Goal: Find specific page/section: Find specific page/section

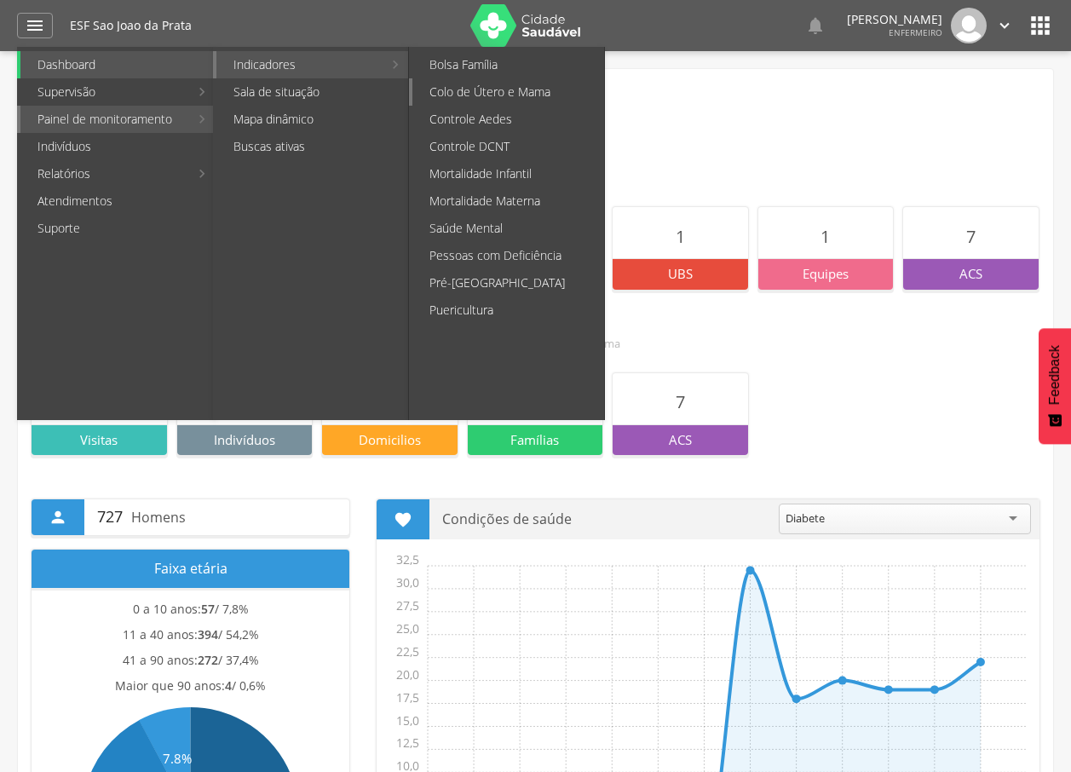
click at [509, 92] on link "Colo de Útero e Mama" at bounding box center [508, 91] width 192 height 27
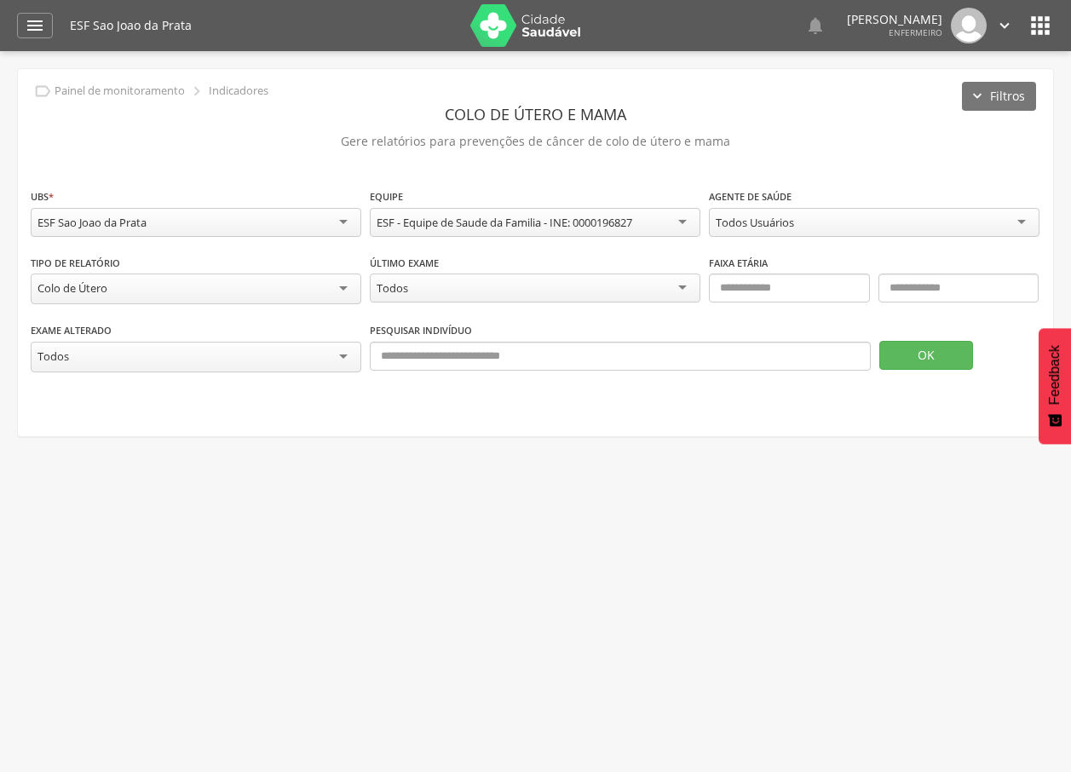
click at [879, 222] on div "Todos Usuários" at bounding box center [874, 222] width 331 height 29
click at [943, 357] on button "OK" at bounding box center [926, 355] width 94 height 29
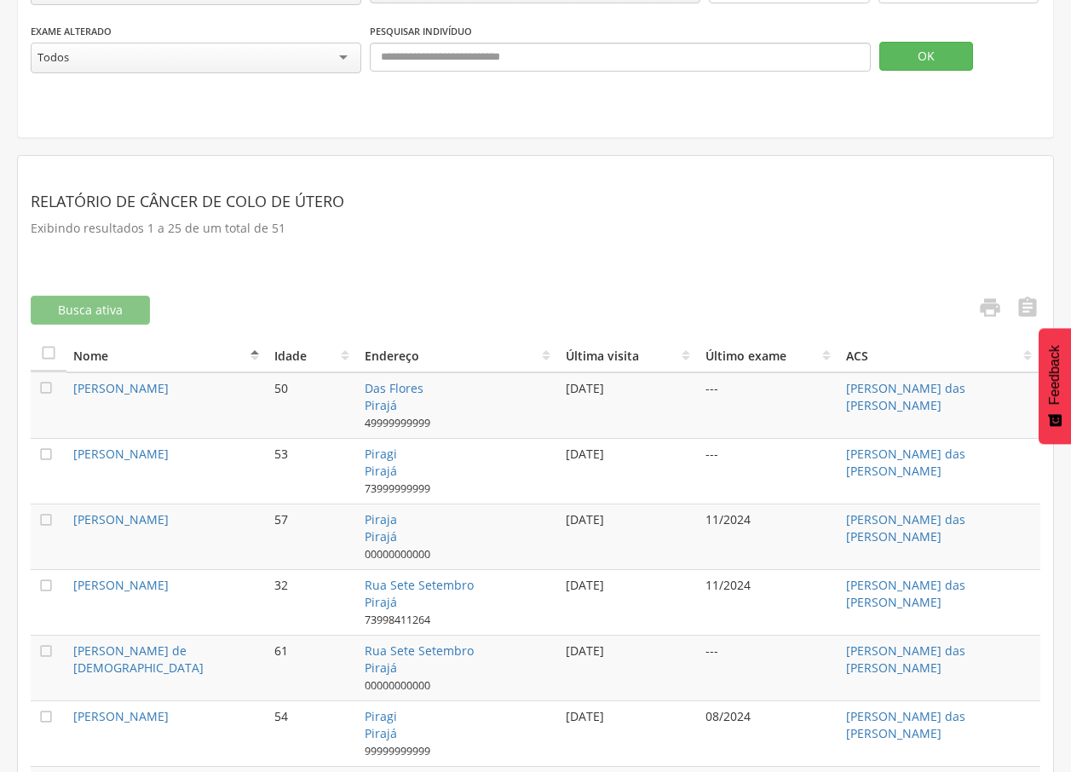
scroll to position [426, 0]
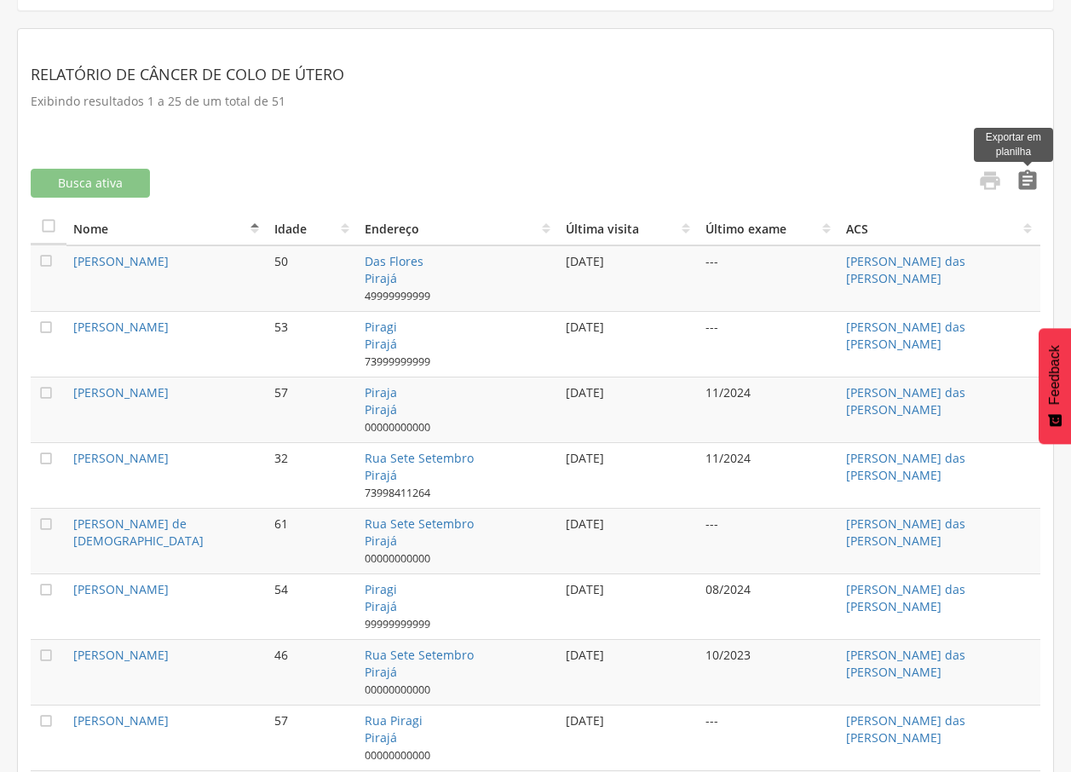
click at [1018, 181] on icon "" at bounding box center [1028, 181] width 24 height 24
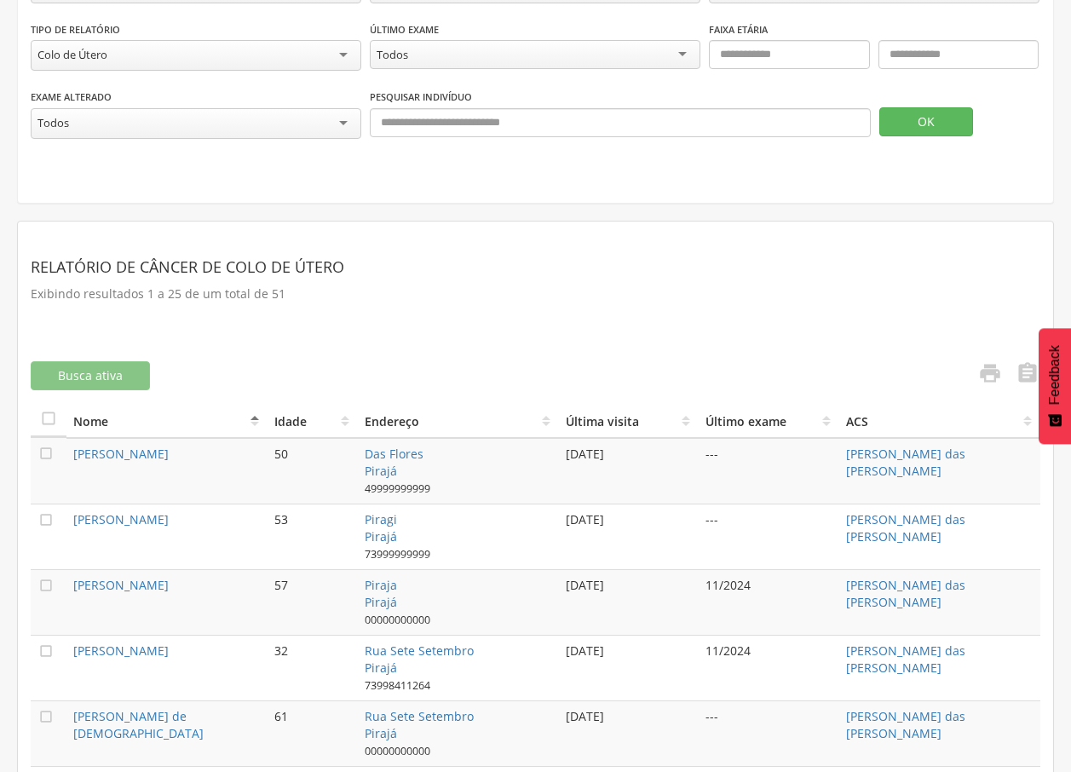
scroll to position [0, 0]
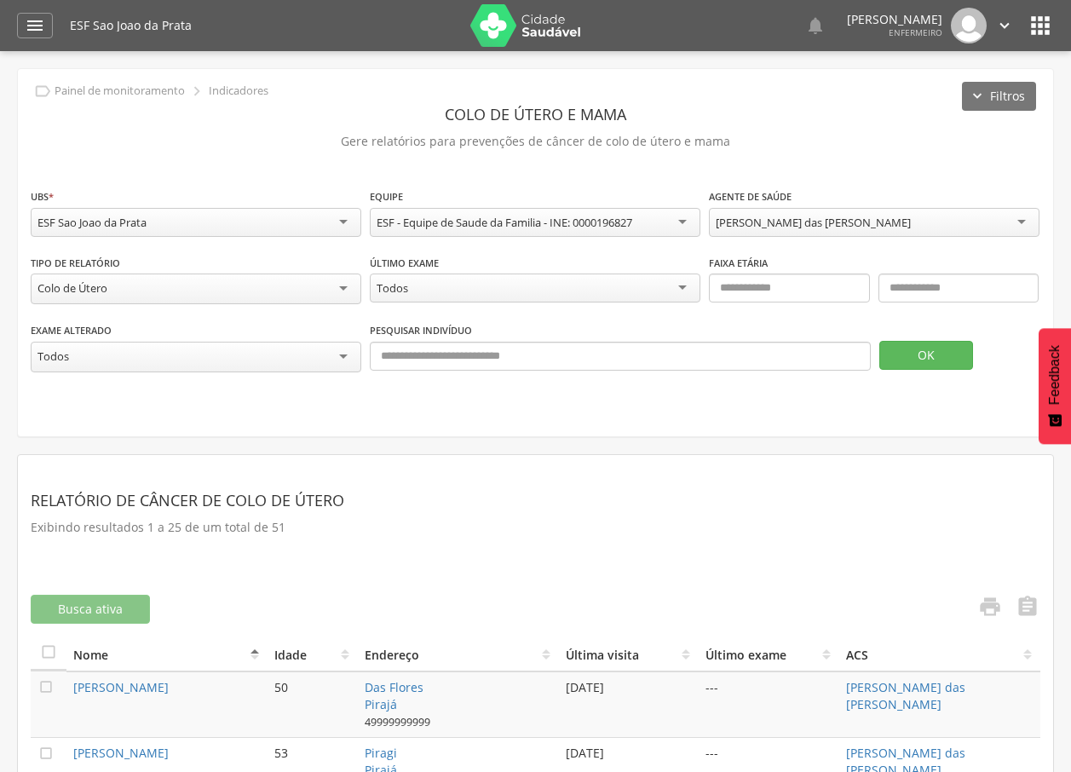
click at [531, 173] on div "**********" at bounding box center [535, 252] width 1035 height 367
click at [209, 294] on div "Colo de Útero" at bounding box center [196, 288] width 331 height 31
click at [903, 360] on button "OK" at bounding box center [926, 353] width 94 height 29
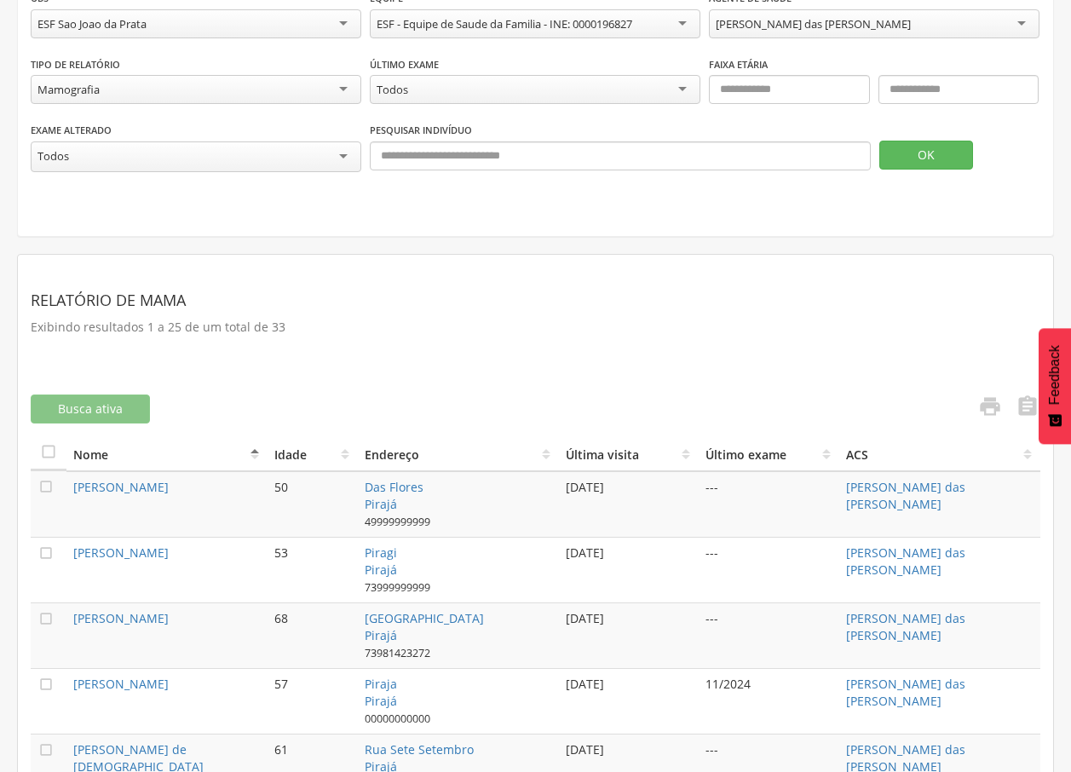
scroll to position [369, 0]
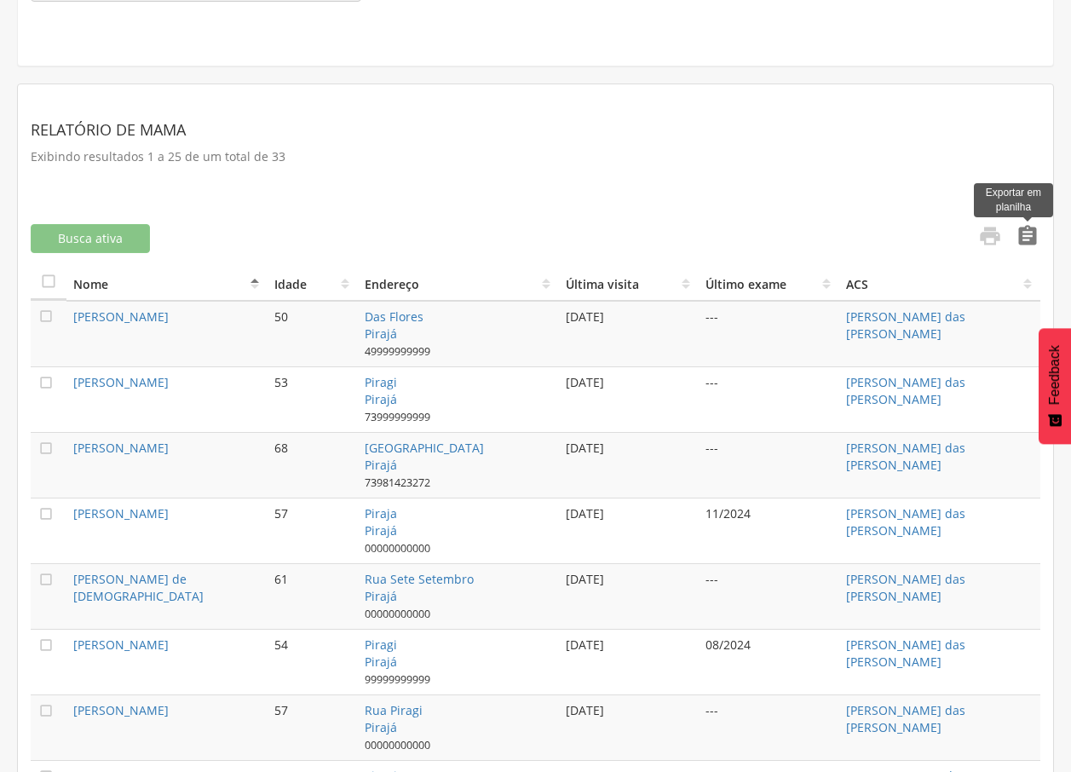
click at [1026, 235] on icon "" at bounding box center [1028, 236] width 24 height 24
